Goal: Check status: Check status

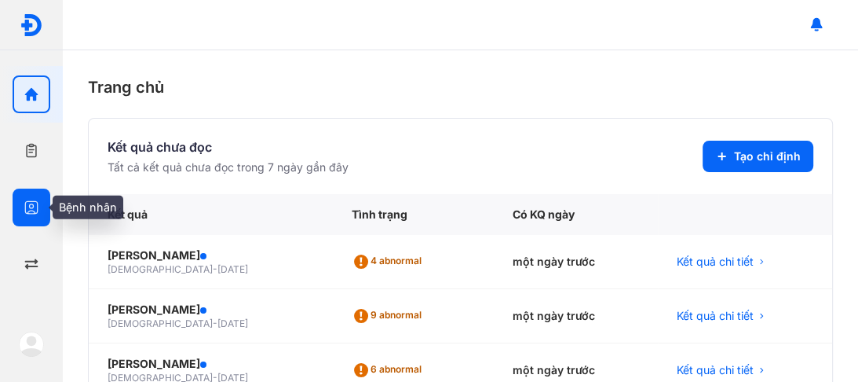
drag, startPoint x: 31, startPoint y: 207, endPoint x: 59, endPoint y: 198, distance: 29.0
click at [31, 207] on icon "button" at bounding box center [32, 207] width 16 height 16
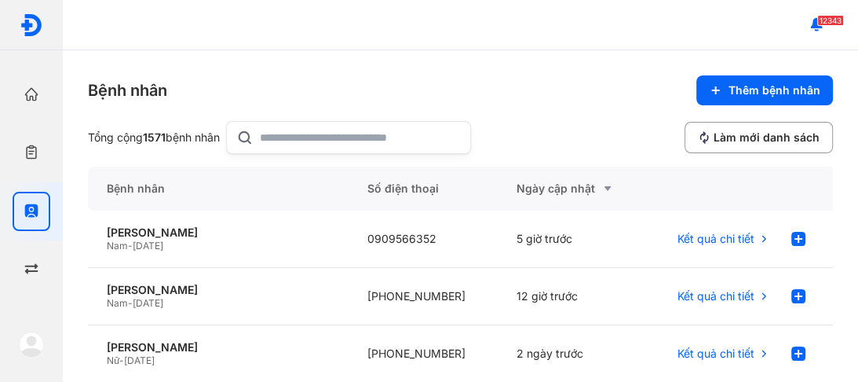
click at [292, 131] on input "text" at bounding box center [360, 137] width 201 height 31
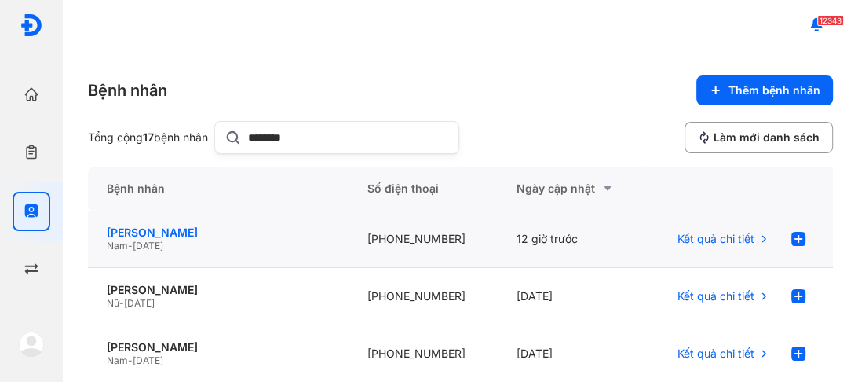
type input "********"
click at [144, 233] on div "[PERSON_NAME]" at bounding box center [218, 232] width 223 height 14
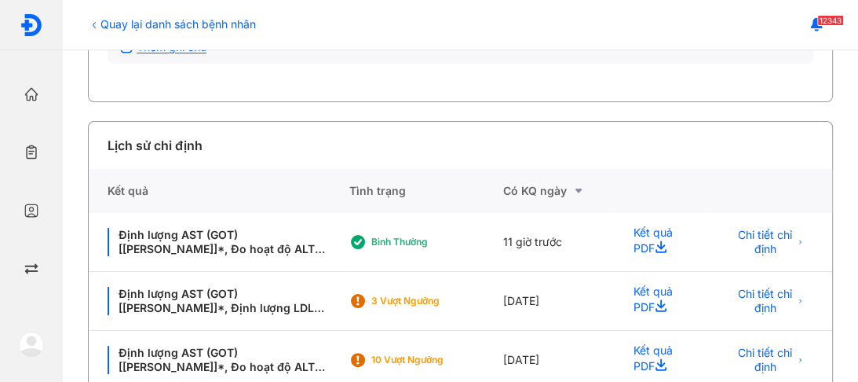
scroll to position [314, 0]
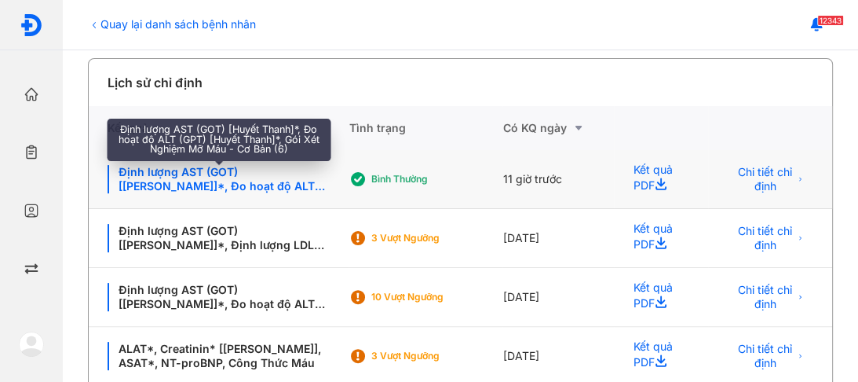
click at [181, 176] on div "Định lượng AST (GOT) [[PERSON_NAME]]*, Đo hoạt độ ALT (GPT) [[PERSON_NAME]]*, G…" at bounding box center [219, 179] width 222 height 28
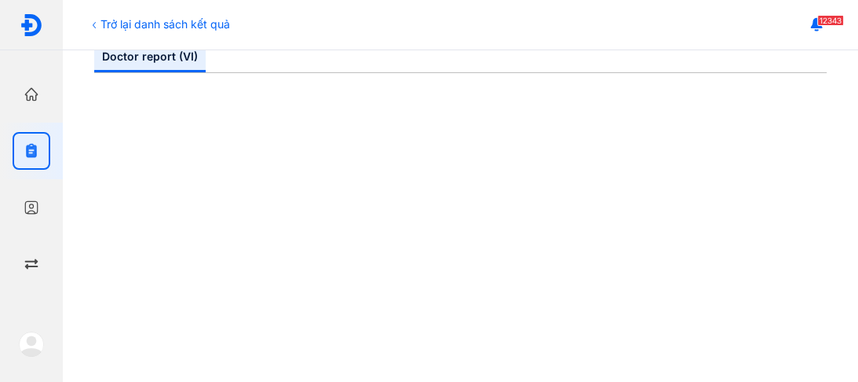
scroll to position [188, 0]
click at [116, 25] on div "Trở lại danh sách kết quả" at bounding box center [159, 24] width 142 height 16
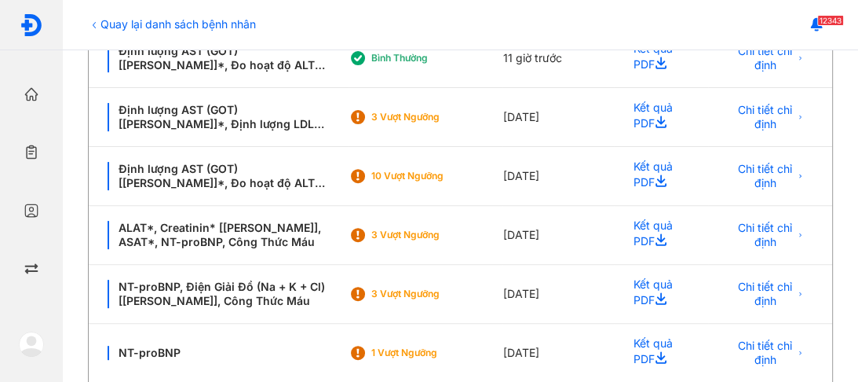
scroll to position [440, 0]
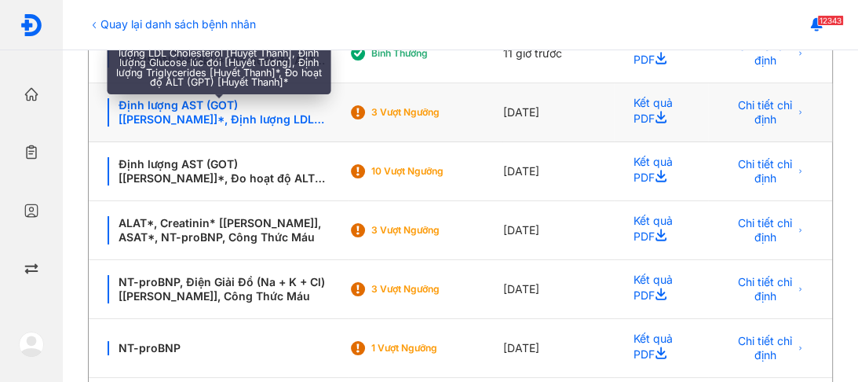
click at [232, 116] on div "Định lượng AST (GOT) [[PERSON_NAME]]*, Định lượng LDL [MEDICAL_DATA] [Huyết Tha…" at bounding box center [219, 112] width 222 height 28
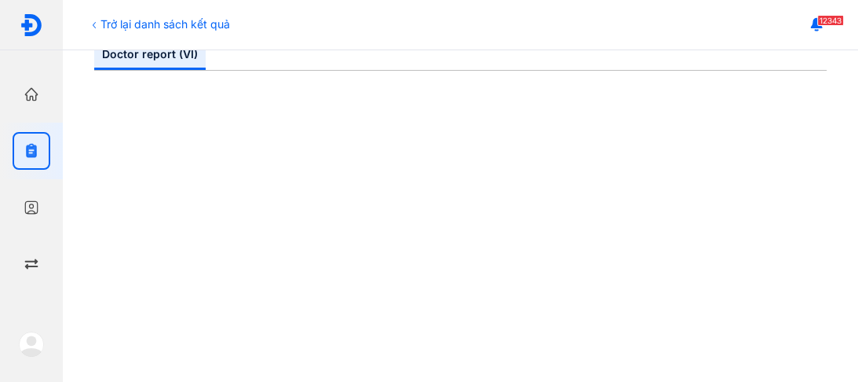
scroll to position [188, 0]
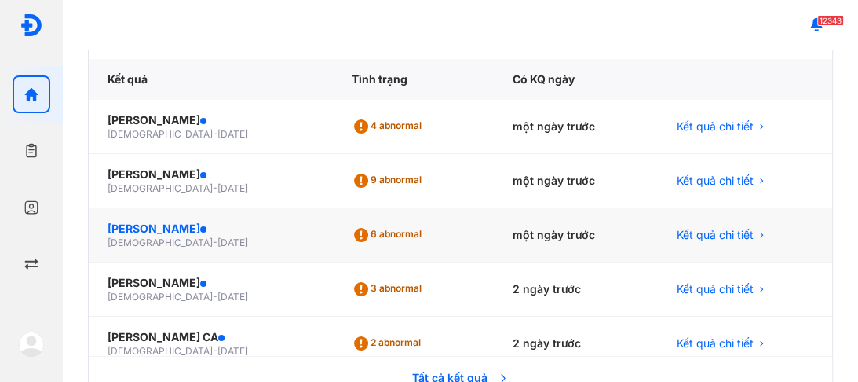
scroll to position [9, 0]
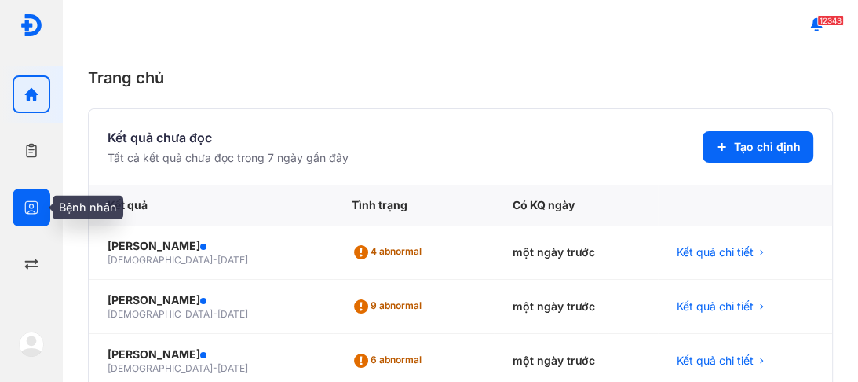
click at [38, 202] on icon "button" at bounding box center [32, 207] width 16 height 16
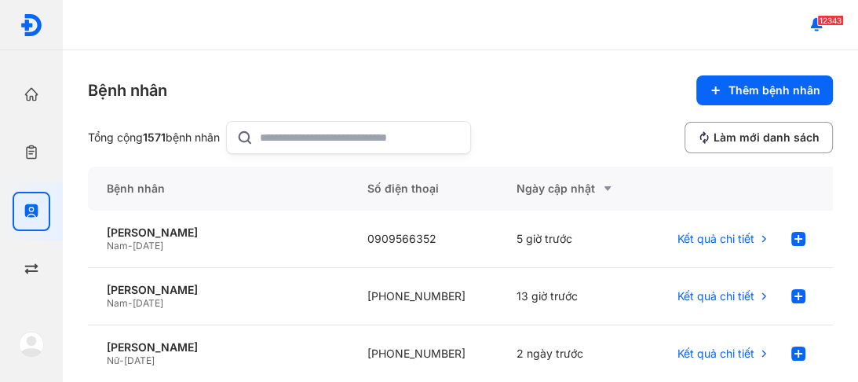
click at [266, 129] on div at bounding box center [348, 137] width 245 height 33
click at [266, 129] on input "text" at bounding box center [360, 137] width 201 height 31
click at [276, 134] on input "text" at bounding box center [360, 137] width 201 height 31
drag, startPoint x: 187, startPoint y: 290, endPoint x: 203, endPoint y: 283, distance: 16.9
click at [188, 288] on div "[PERSON_NAME]" at bounding box center [218, 290] width 223 height 14
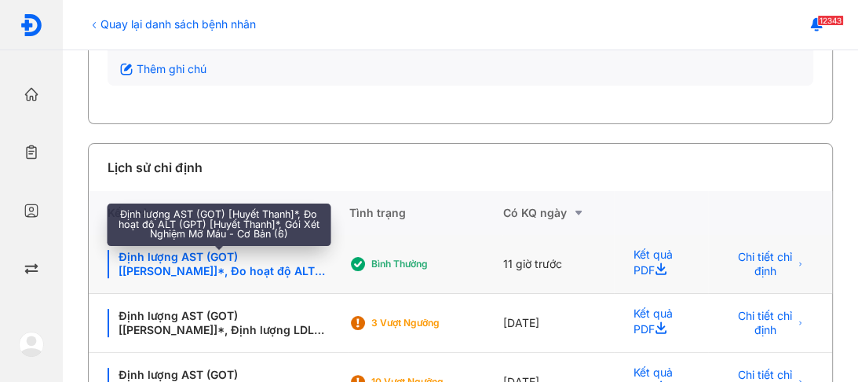
scroll to position [251, 0]
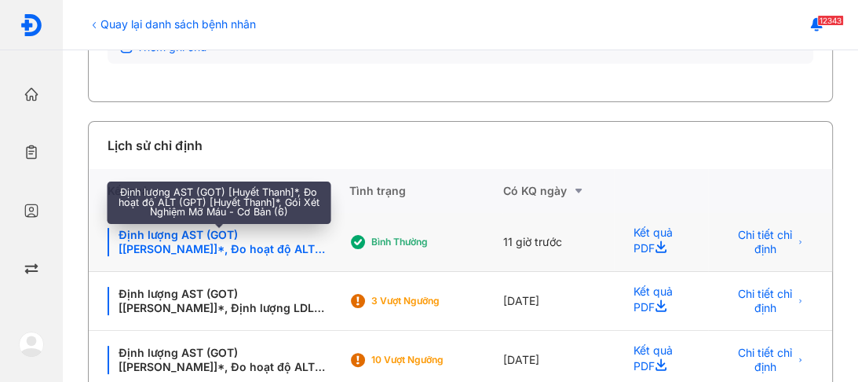
click at [225, 238] on div "Định lượng AST (GOT) [[PERSON_NAME]]*, Đo hoạt độ ALT (GPT) [[PERSON_NAME]]*, G…" at bounding box center [219, 242] width 222 height 28
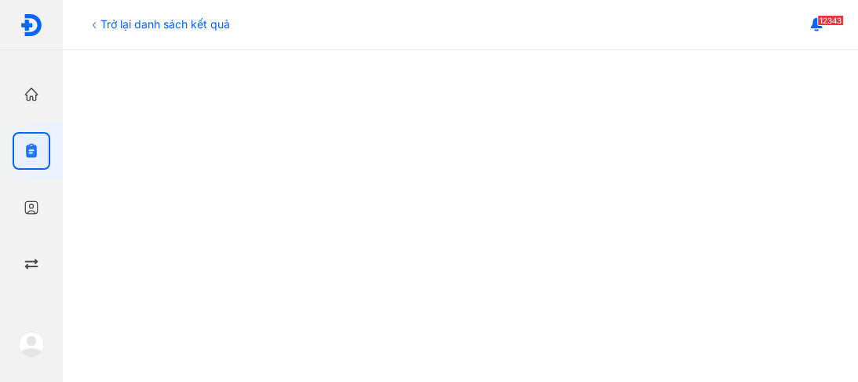
scroll to position [63, 0]
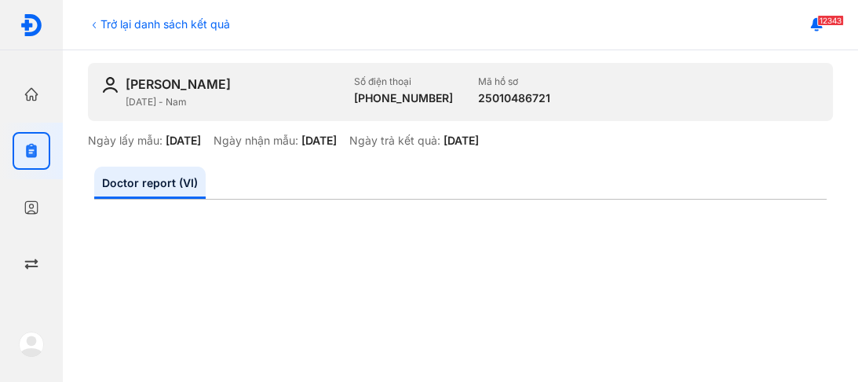
drag, startPoint x: 111, startPoint y: 21, endPoint x: 110, endPoint y: 47, distance: 25.9
click at [109, 22] on div "Trở lại danh sách kết quả" at bounding box center [159, 24] width 142 height 16
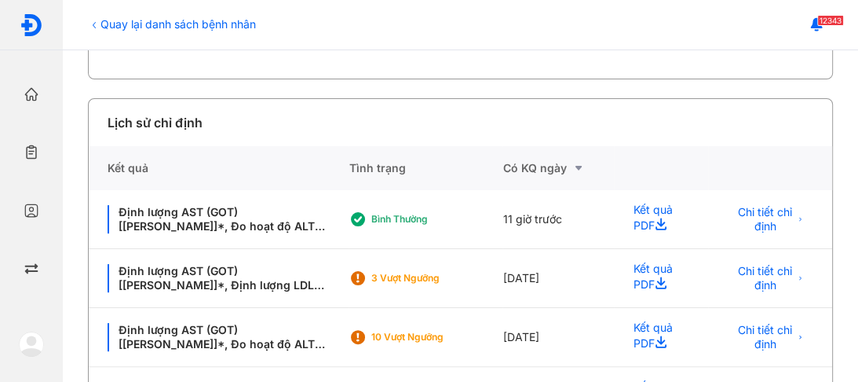
scroll to position [314, 0]
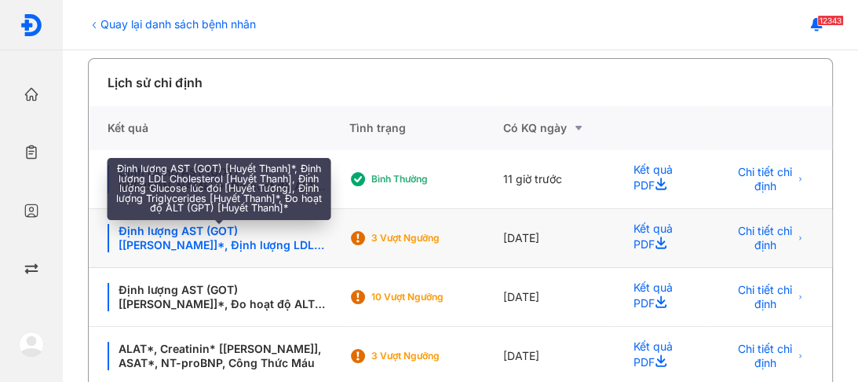
click at [256, 242] on div "Định lượng AST (GOT) [[PERSON_NAME]]*, Định lượng LDL [MEDICAL_DATA] [Huyết Tha…" at bounding box center [219, 238] width 222 height 28
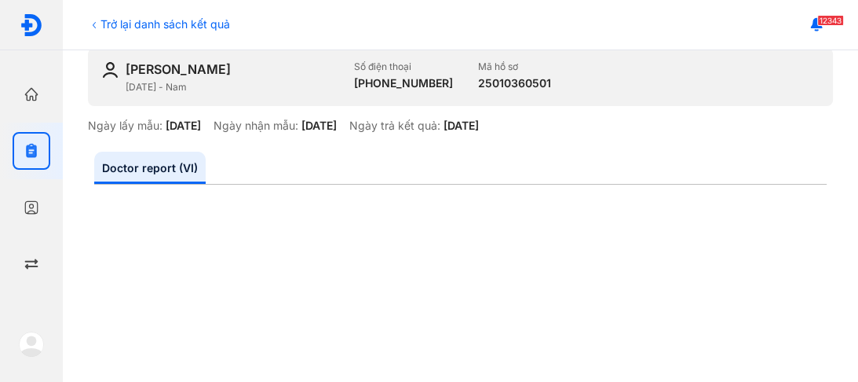
scroll to position [63, 0]
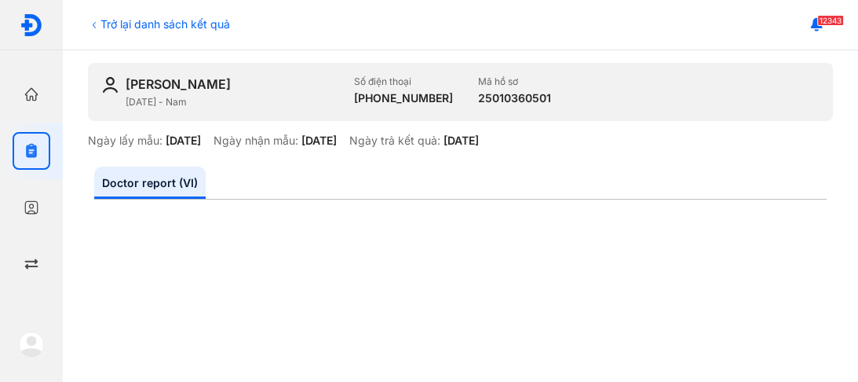
click at [114, 25] on div "Trở lại danh sách kết quả" at bounding box center [159, 24] width 142 height 16
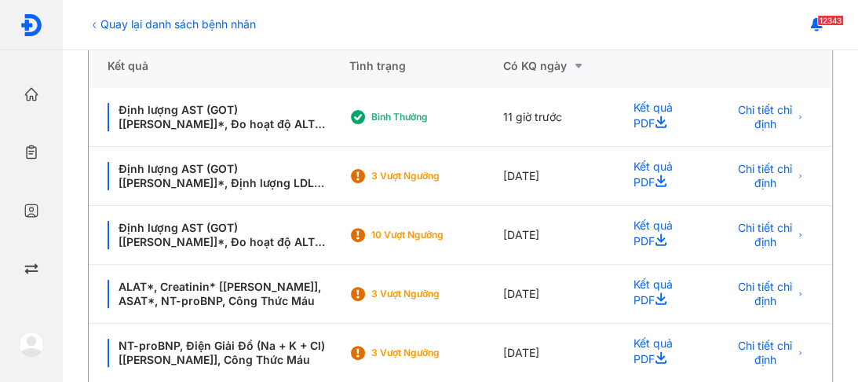
scroll to position [377, 0]
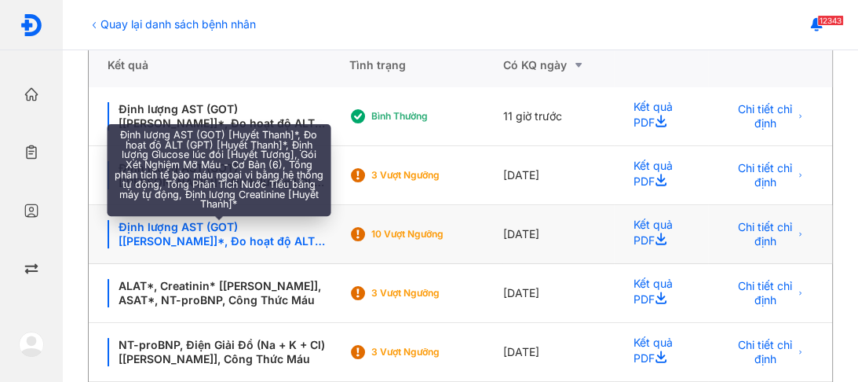
click at [213, 233] on div "Định lượng AST (GOT) [Huyết Thanh]*, Đo hoạt độ ALT (GPT) [Huyết Thanh]*, Định …" at bounding box center [219, 234] width 222 height 28
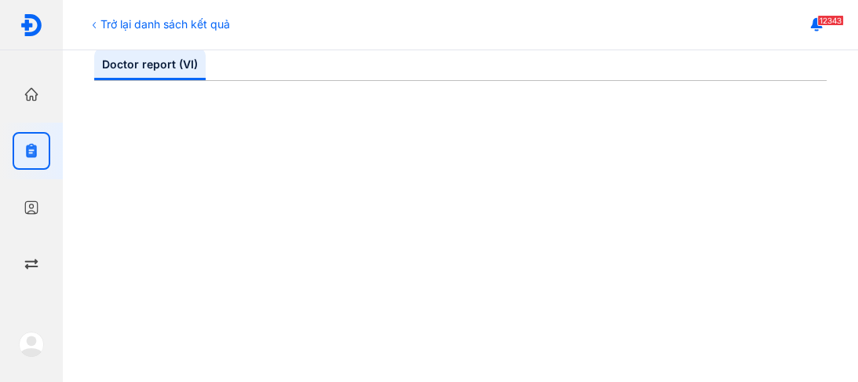
scroll to position [188, 0]
click at [152, 19] on div "Trở lại danh sách kết quả" at bounding box center [159, 24] width 142 height 16
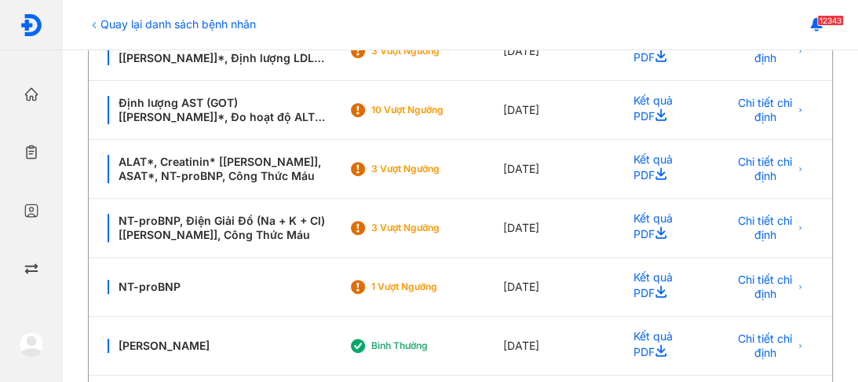
scroll to position [502, 0]
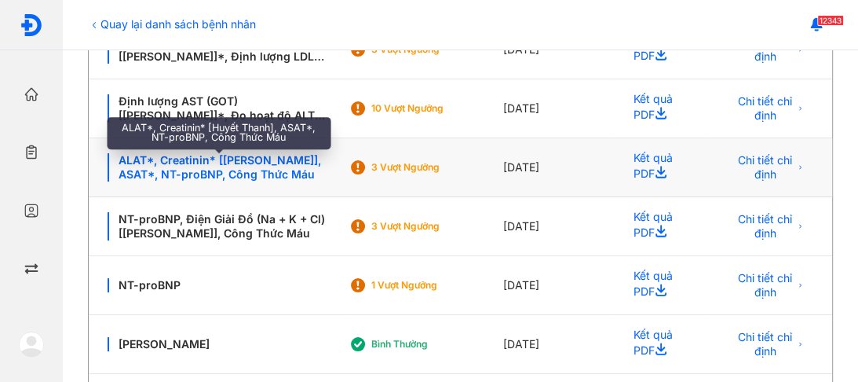
click at [224, 170] on div "ALAT*, Creatinin* [Huyết Thanh], ASAT*, NT-proBNP, Công Thức Máu" at bounding box center [219, 167] width 222 height 28
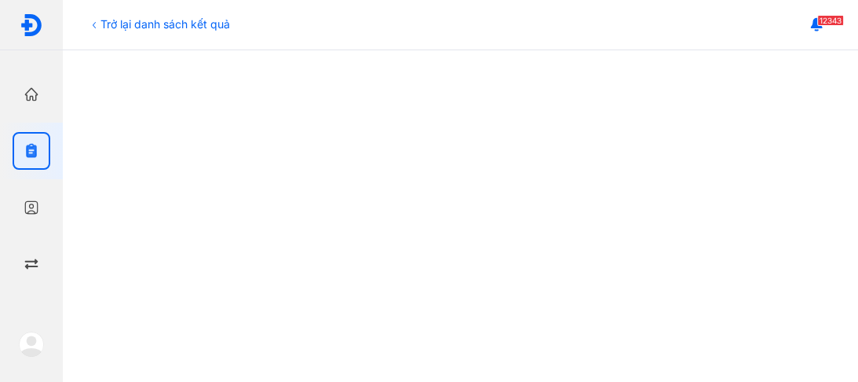
scroll to position [628, 0]
